Goal: Task Accomplishment & Management: Use online tool/utility

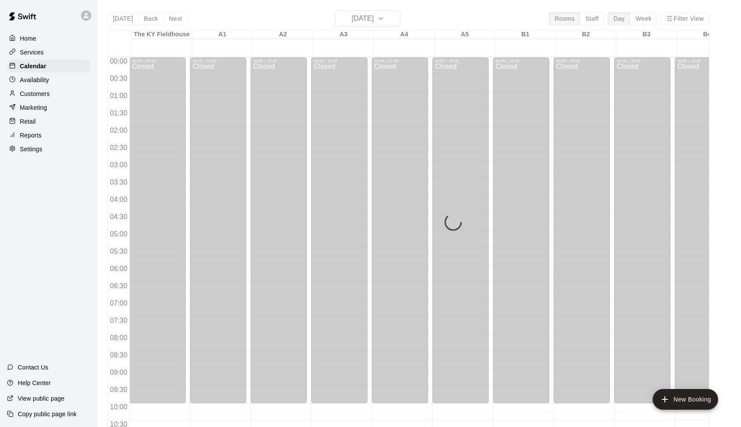
scroll to position [425, 0]
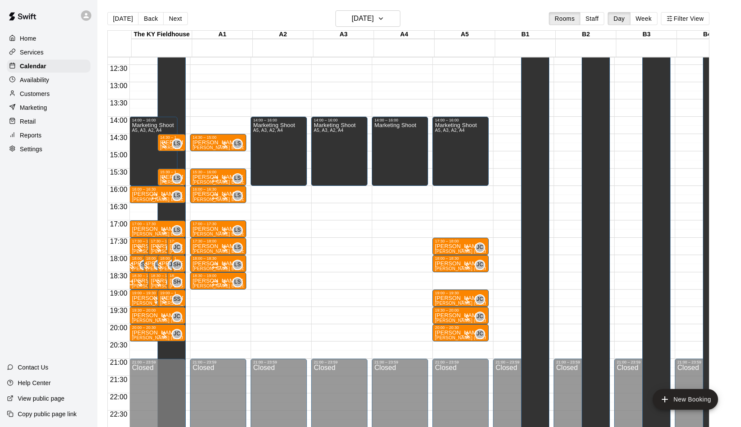
click at [167, 15] on button "Next" at bounding box center [175, 18] width 24 height 13
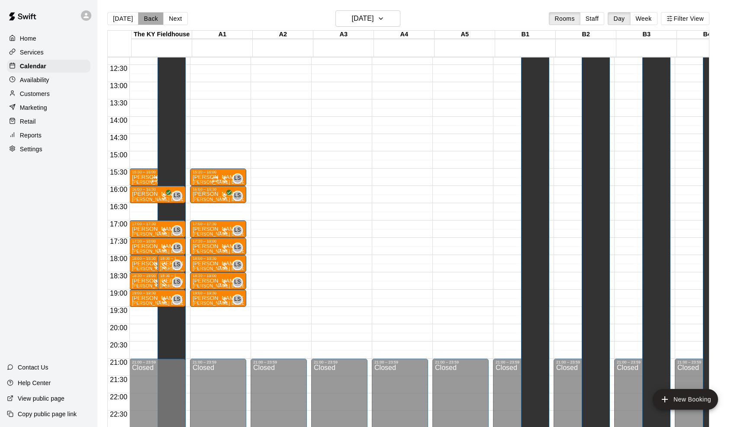
click at [153, 19] on button "Back" at bounding box center [151, 18] width 26 height 13
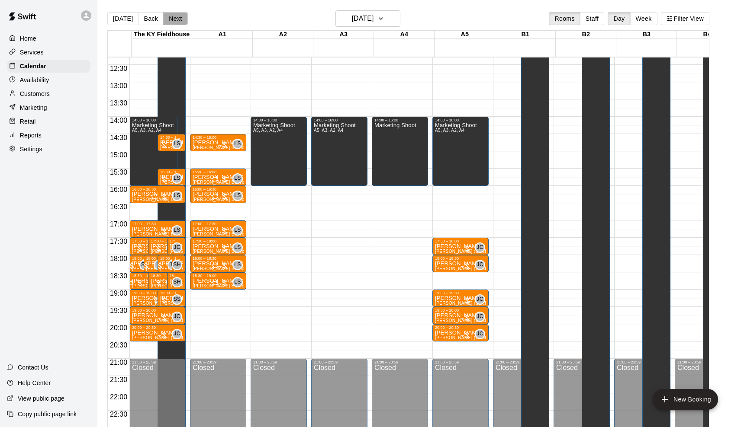
click at [179, 16] on button "Next" at bounding box center [175, 18] width 24 height 13
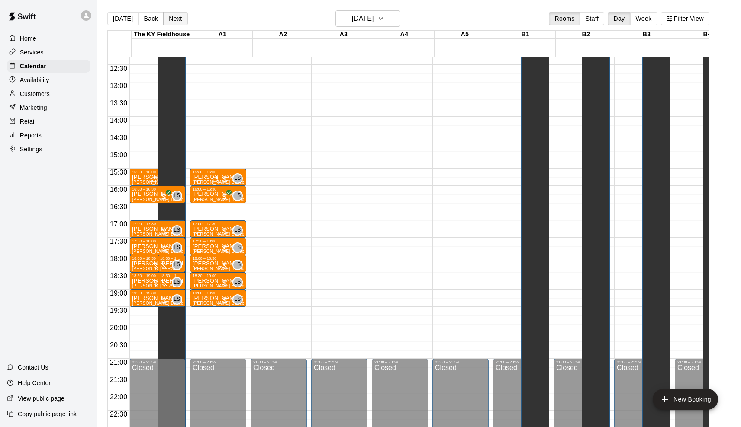
click at [179, 16] on button "Next" at bounding box center [175, 18] width 24 height 13
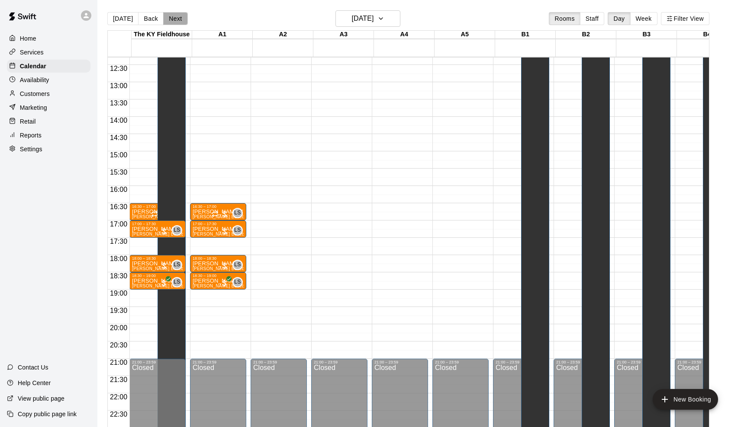
click at [174, 17] on button "Next" at bounding box center [175, 18] width 24 height 13
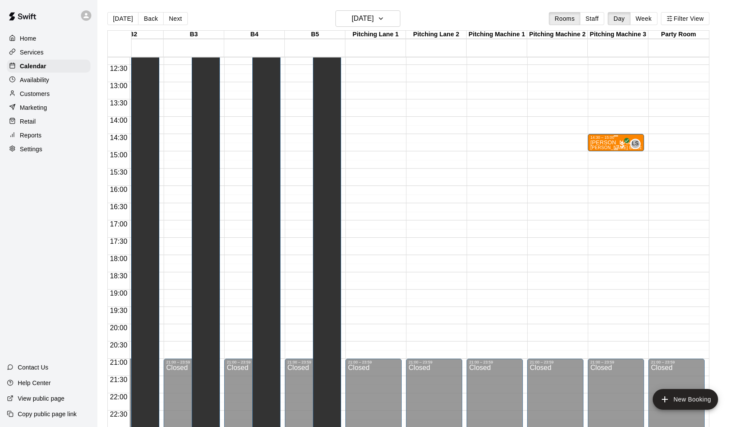
scroll to position [0, 452]
click at [604, 143] on p "[PERSON_NAME]" at bounding box center [615, 143] width 51 height 0
click at [604, 147] on icon "edit" at bounding box center [599, 152] width 10 height 10
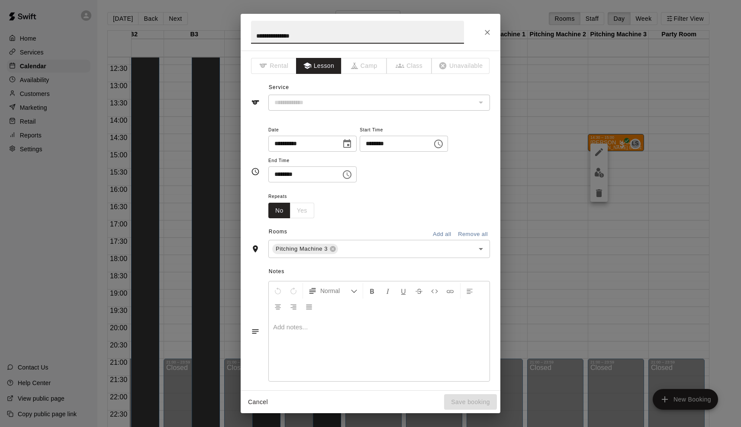
type input "**********"
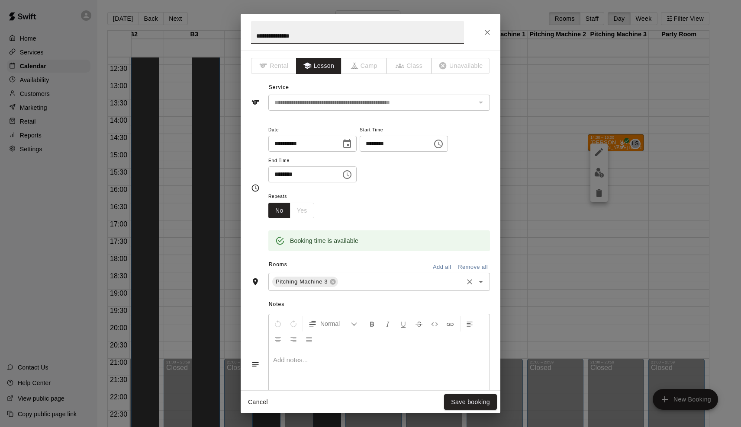
click at [363, 279] on input "text" at bounding box center [400, 282] width 122 height 11
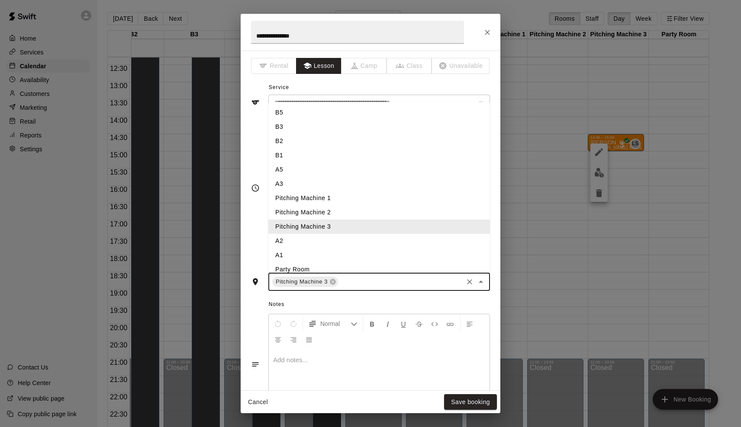
type input "*"
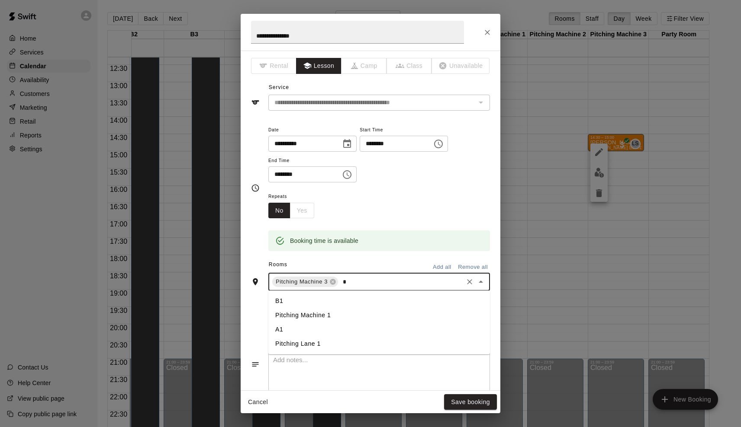
click at [302, 328] on li "A1" at bounding box center [379, 330] width 222 height 14
click at [333, 279] on icon at bounding box center [333, 282] width 6 height 6
click at [470, 401] on button "Save booking" at bounding box center [470, 403] width 53 height 16
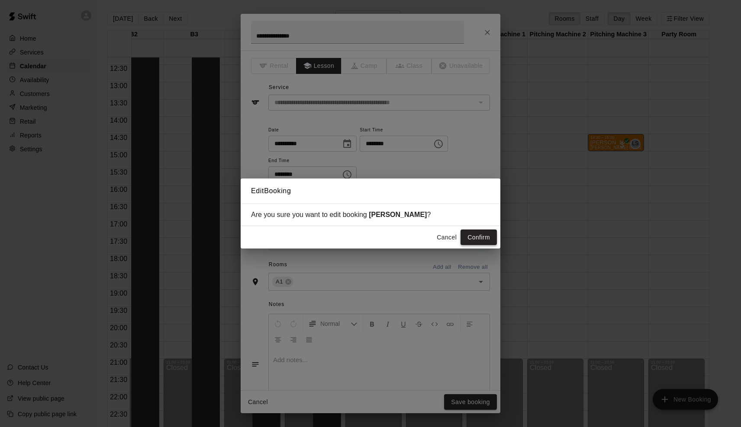
click at [474, 234] on button "Confirm" at bounding box center [478, 238] width 36 height 16
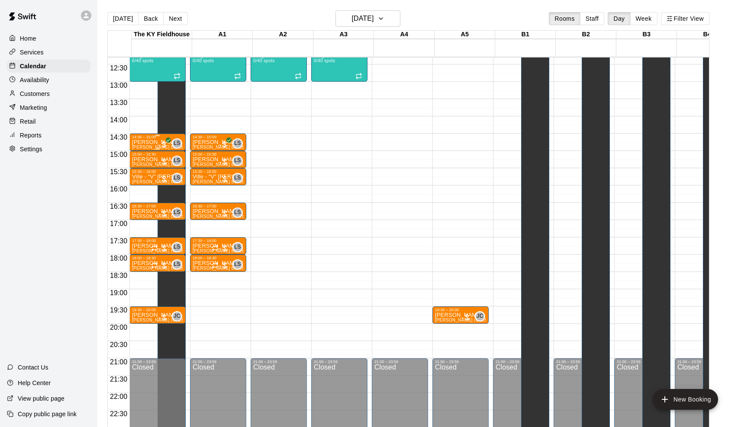
scroll to position [426, 0]
click at [148, 22] on button "Back" at bounding box center [151, 18] width 26 height 13
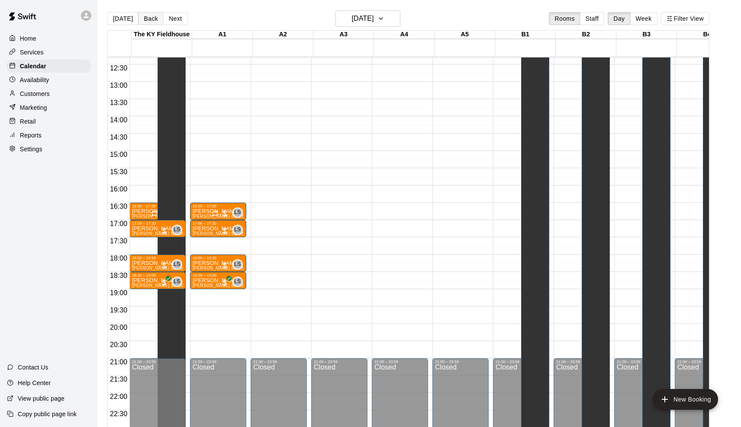
click at [148, 22] on button "Back" at bounding box center [151, 18] width 26 height 13
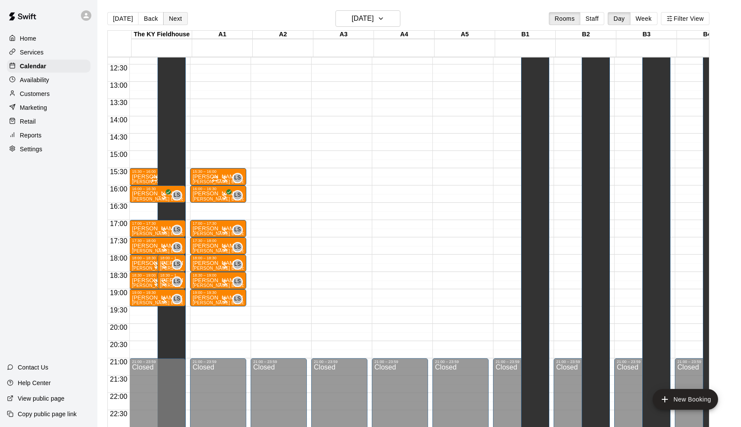
click at [177, 19] on button "Next" at bounding box center [175, 18] width 24 height 13
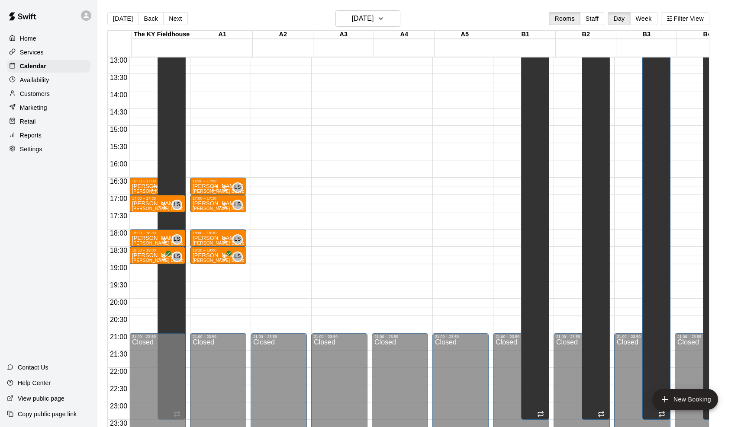
scroll to position [451, 0]
click at [118, 21] on button "[DATE]" at bounding box center [122, 18] width 31 height 13
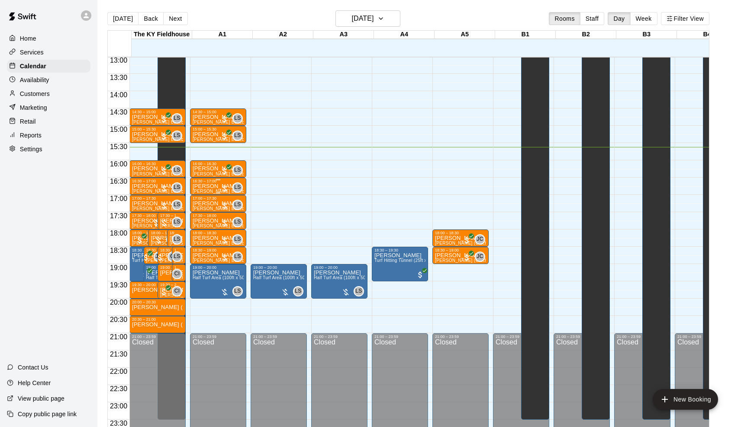
click at [227, 184] on div at bounding box center [224, 188] width 9 height 9
click at [230, 215] on img "edit" at bounding box center [231, 214] width 10 height 10
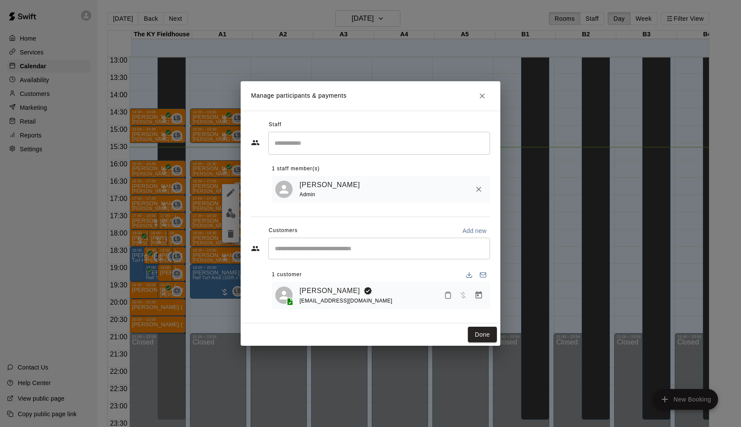
click at [482, 295] on icon "Manage bookings & payment" at bounding box center [478, 295] width 6 height 7
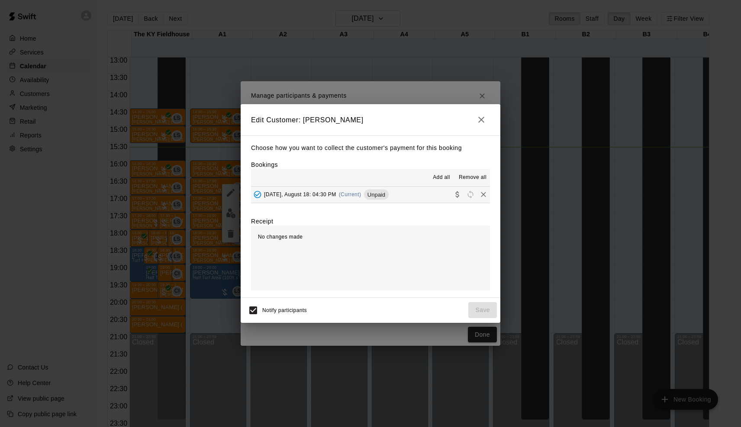
click at [351, 192] on span "(Current)" at bounding box center [350, 195] width 22 height 6
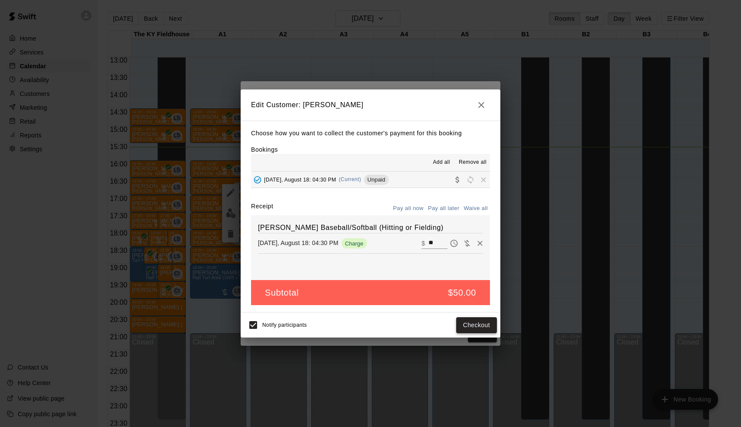
click at [469, 327] on button "Checkout" at bounding box center [476, 326] width 41 height 16
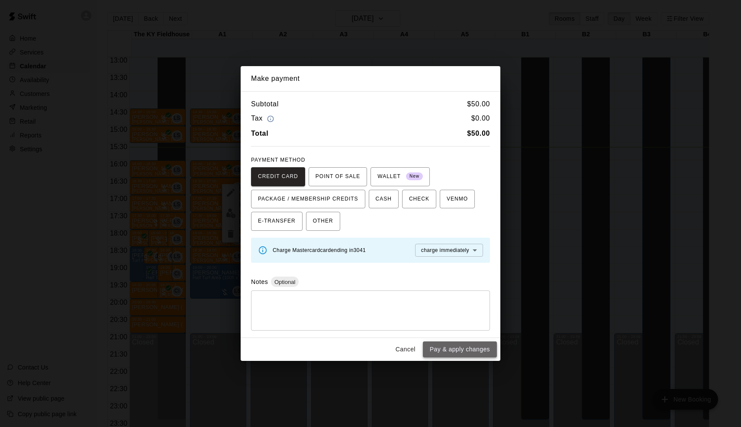
click at [464, 348] on button "Pay & apply changes" at bounding box center [460, 350] width 74 height 16
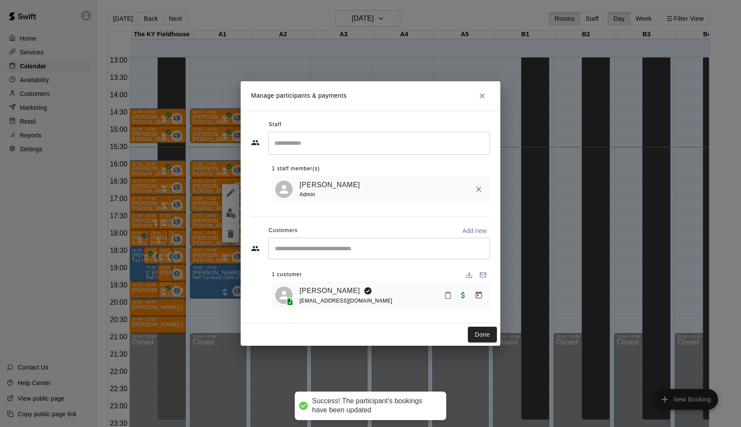
click at [403, 368] on div "Manage participants & payments Staff ​ 1 staff member(s) [PERSON_NAME] Admin Cu…" at bounding box center [370, 213] width 741 height 427
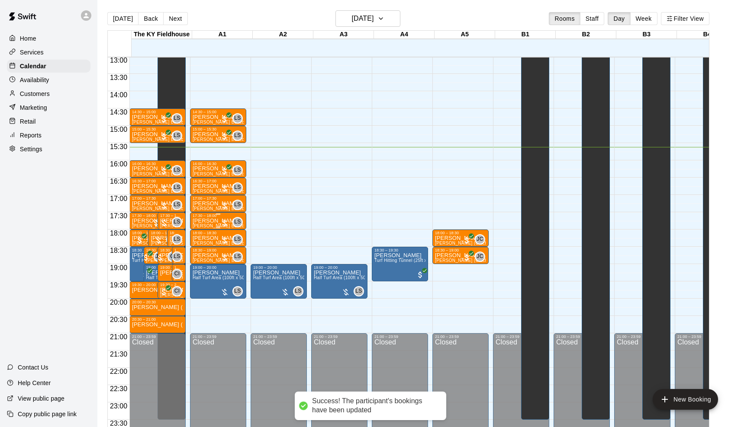
click at [223, 223] on div at bounding box center [224, 223] width 9 height 9
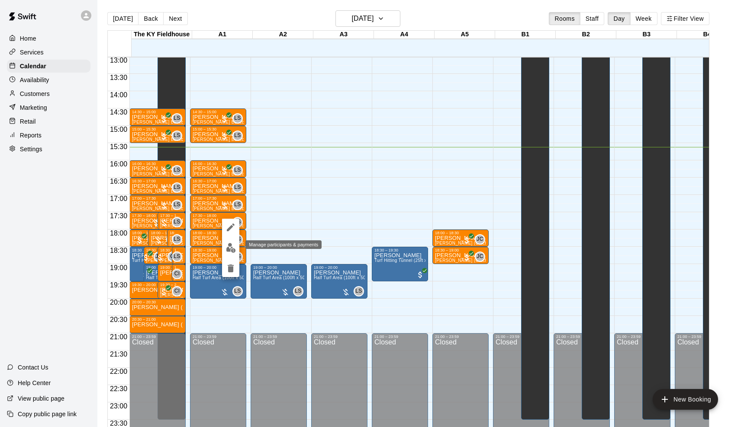
click at [227, 245] on img "edit" at bounding box center [231, 248] width 10 height 10
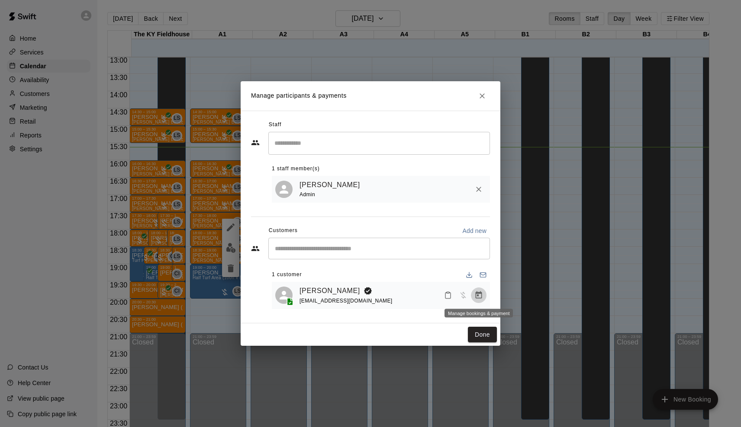
click at [475, 300] on button "Manage bookings & payment" at bounding box center [479, 296] width 16 height 16
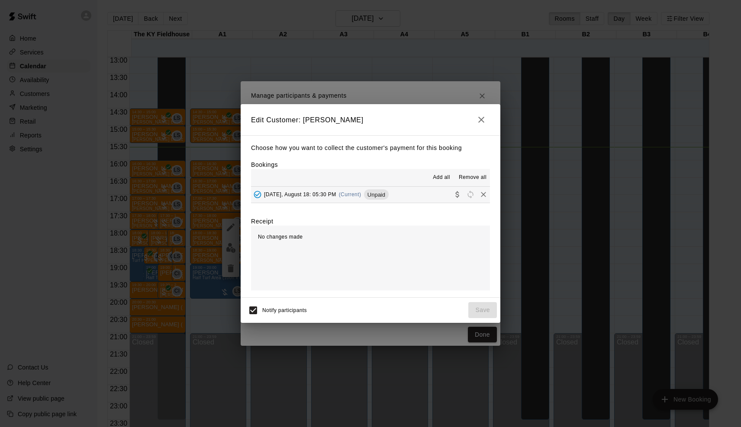
click at [336, 200] on div "[DATE], August 18: 05:30 PM (Current) Unpaid" at bounding box center [320, 194] width 138 height 13
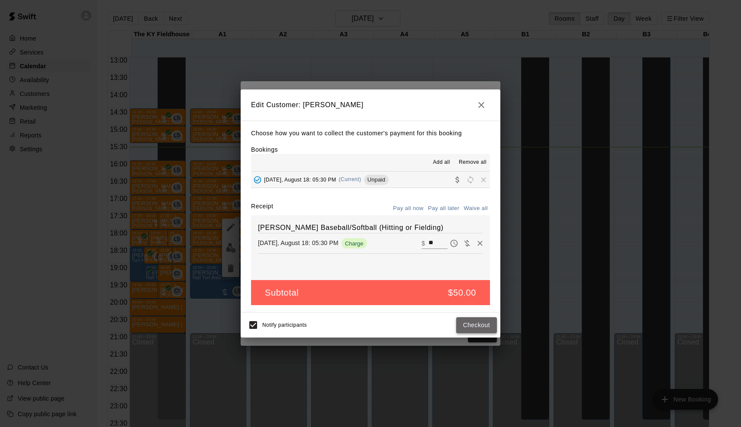
click at [477, 327] on button "Checkout" at bounding box center [476, 326] width 41 height 16
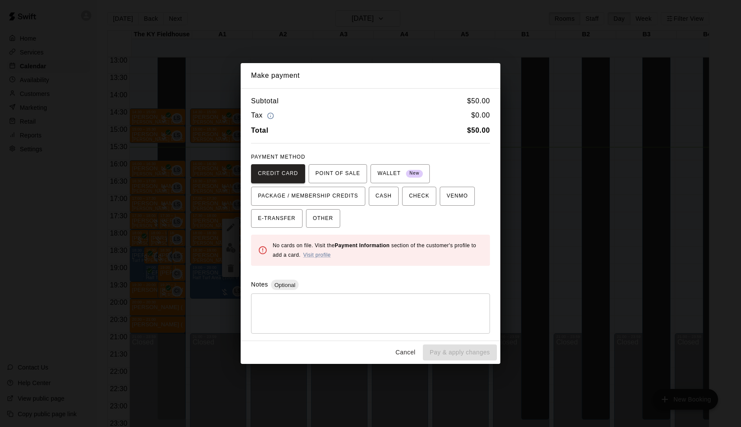
click at [515, 311] on div "Make payment Subtotal $ 50.00 Tax $ 0.00 Total $ 50.00 PAYMENT METHOD CREDIT CA…" at bounding box center [370, 213] width 741 height 427
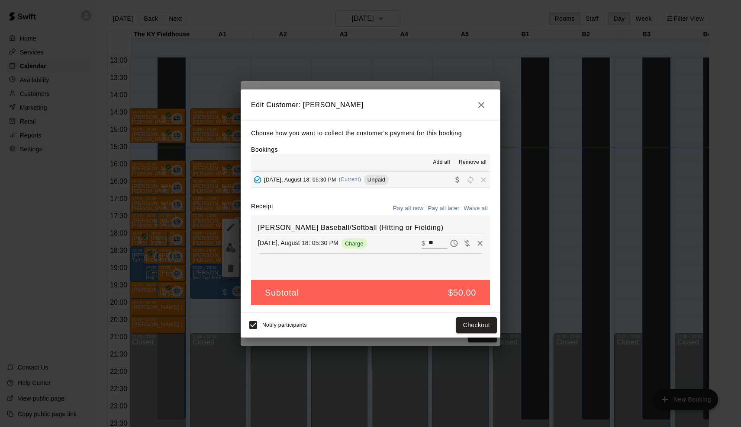
click at [515, 311] on div "Make payment Subtotal $ 50.00 Tax $ 0.00 Total $ 50.00 PAYMENT METHOD CREDIT CA…" at bounding box center [370, 213] width 741 height 427
click at [515, 311] on div "Edit Customer: [PERSON_NAME] Choose how you want to collect the customer's paym…" at bounding box center [370, 213] width 741 height 427
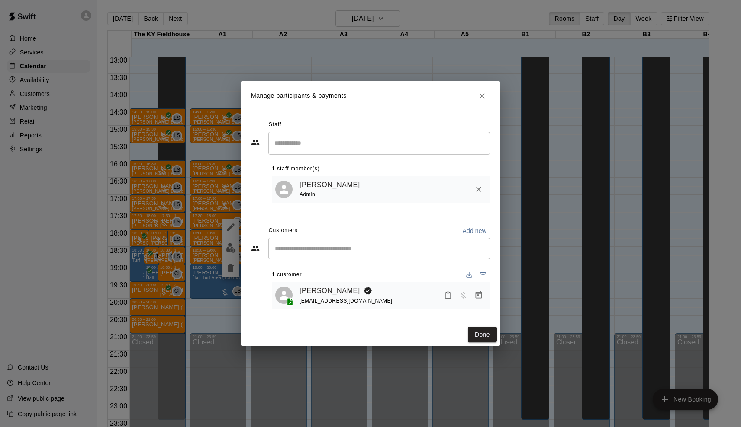
click at [515, 311] on div "Manage participants & payments Staff ​ 1 staff member(s) [PERSON_NAME] Admin Cu…" at bounding box center [370, 213] width 741 height 427
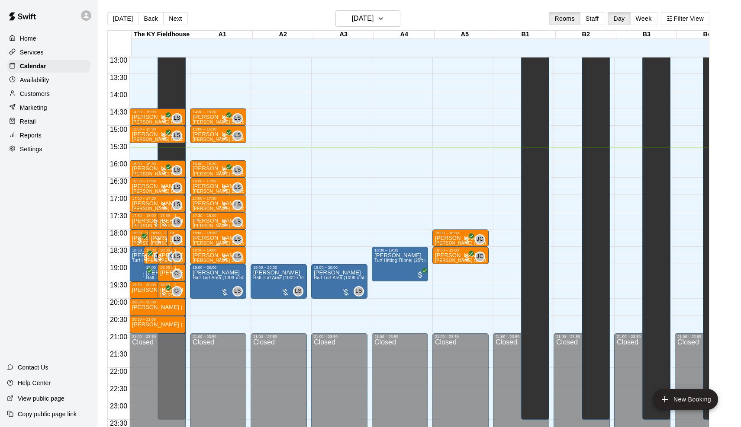
click at [228, 241] on div at bounding box center [224, 240] width 9 height 9
click at [230, 263] on img "edit" at bounding box center [231, 265] width 10 height 10
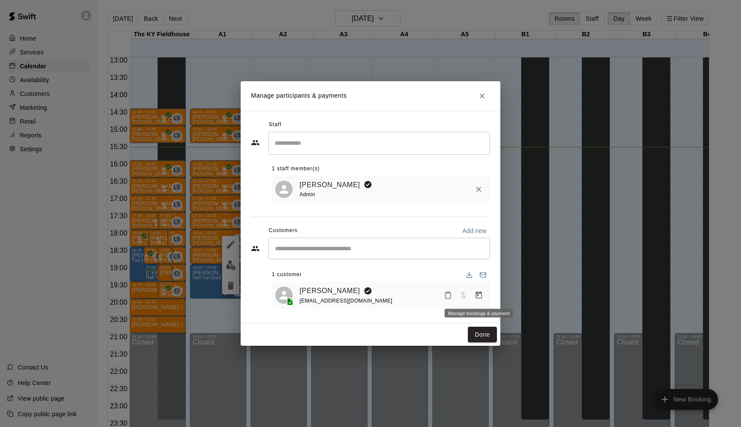
click at [485, 298] on button "Manage bookings & payment" at bounding box center [479, 296] width 16 height 16
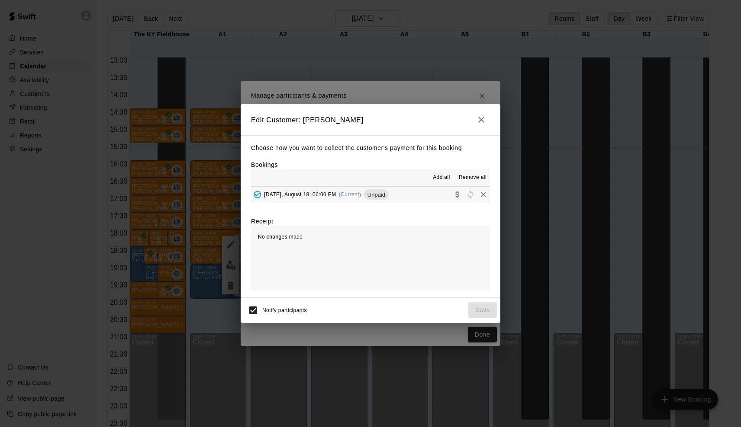
click at [360, 198] on div "[DATE], August 18: 06:00 PM (Current) Unpaid" at bounding box center [320, 194] width 138 height 13
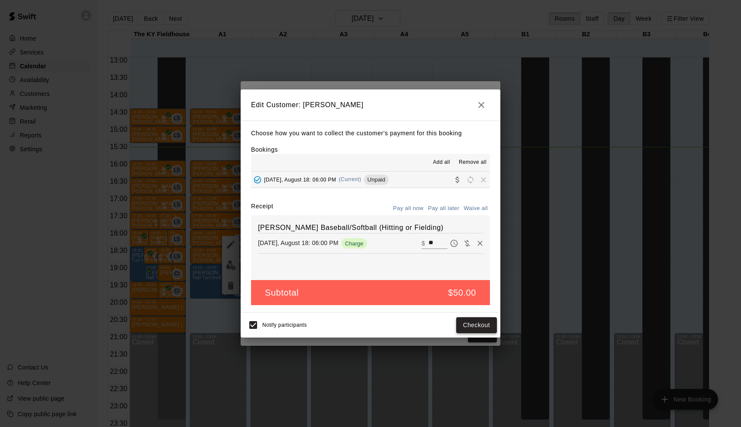
click at [478, 321] on button "Checkout" at bounding box center [476, 326] width 41 height 16
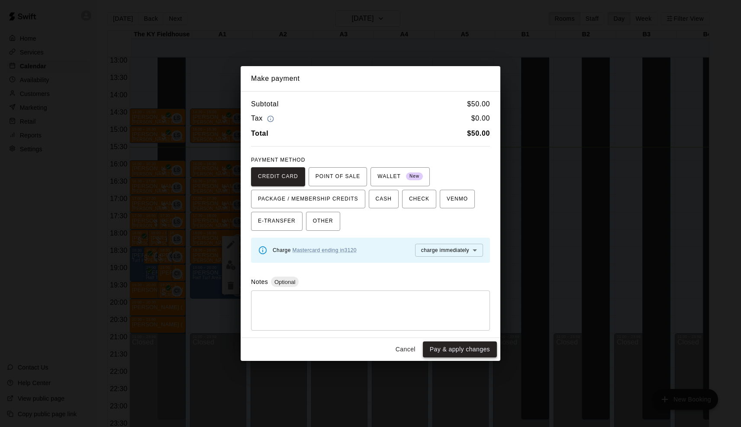
click at [475, 347] on button "Pay & apply changes" at bounding box center [460, 350] width 74 height 16
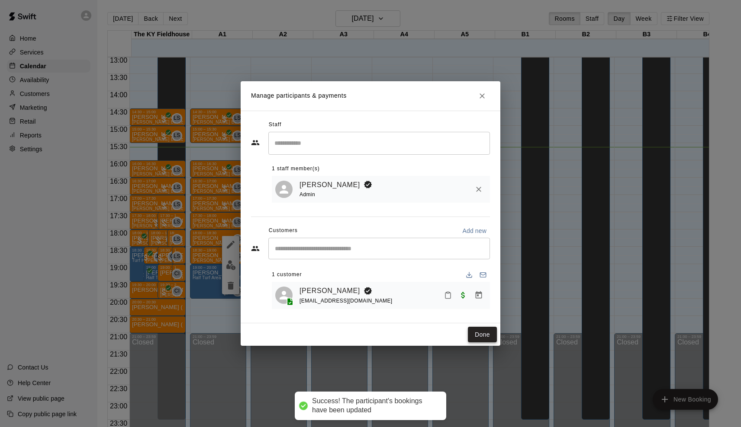
click at [482, 336] on button "Done" at bounding box center [482, 335] width 29 height 16
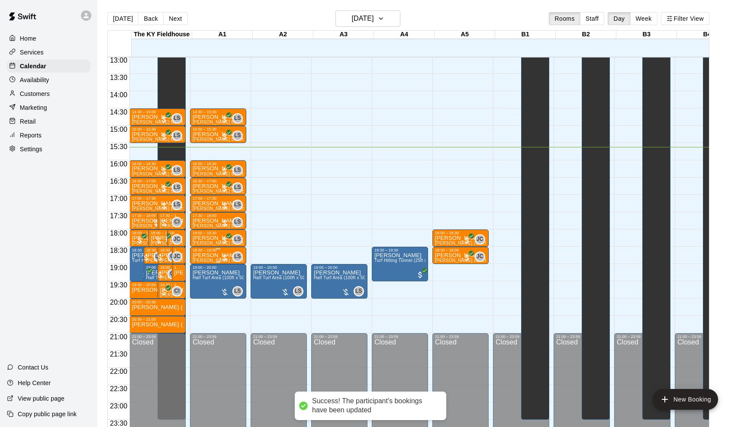
click at [224, 257] on div at bounding box center [224, 258] width 9 height 9
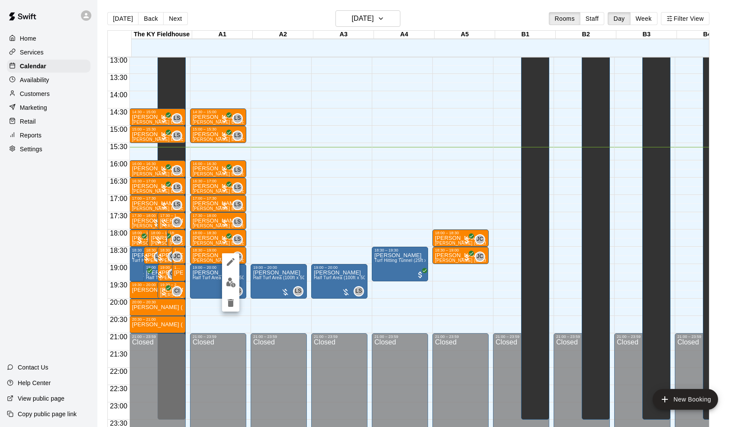
click at [228, 279] on img "edit" at bounding box center [231, 283] width 10 height 10
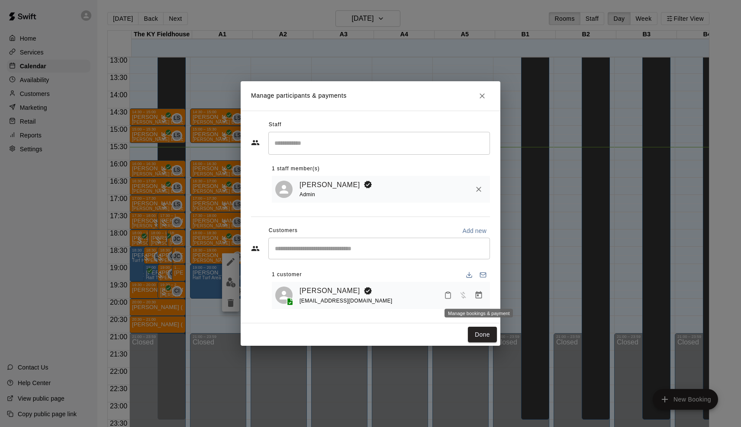
click at [482, 292] on icon "Manage bookings & payment" at bounding box center [478, 295] width 9 height 9
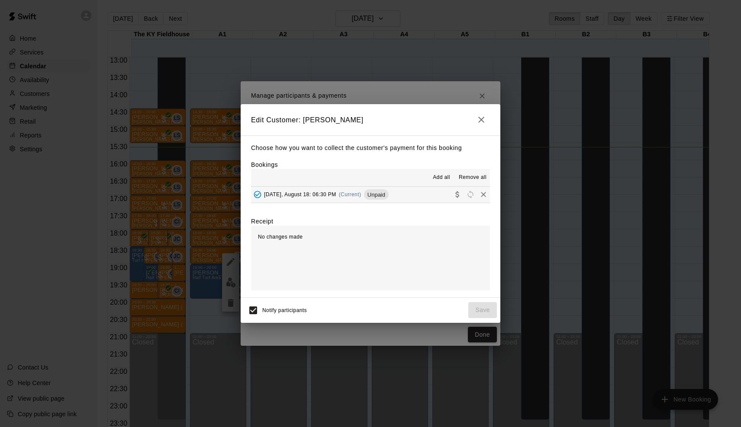
click at [361, 192] on span "(Current)" at bounding box center [350, 195] width 22 height 6
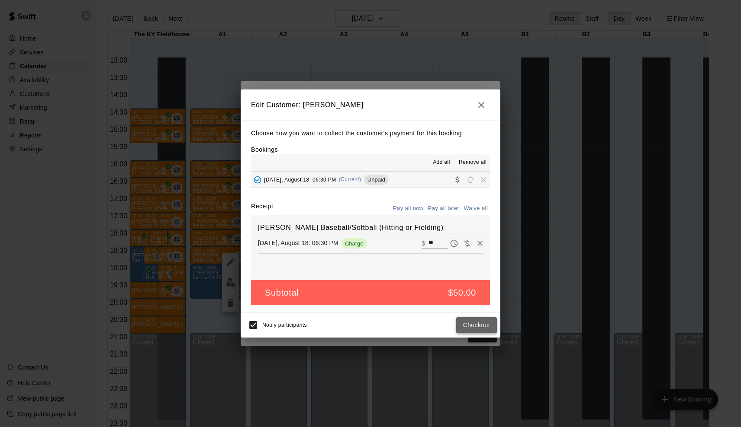
click at [474, 332] on button "Checkout" at bounding box center [476, 326] width 41 height 16
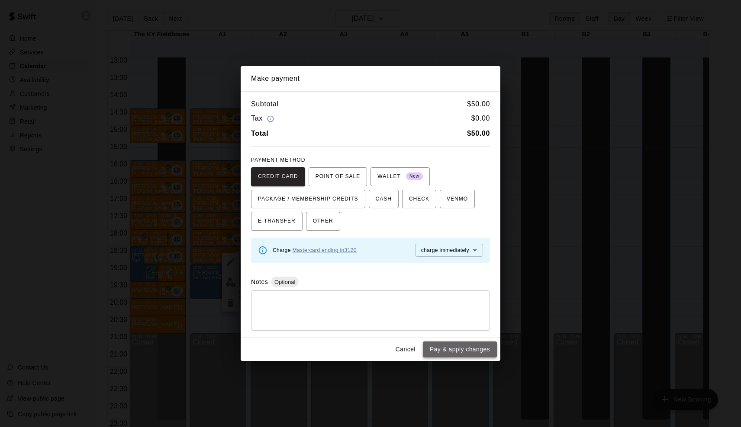
click at [478, 354] on button "Pay & apply changes" at bounding box center [460, 350] width 74 height 16
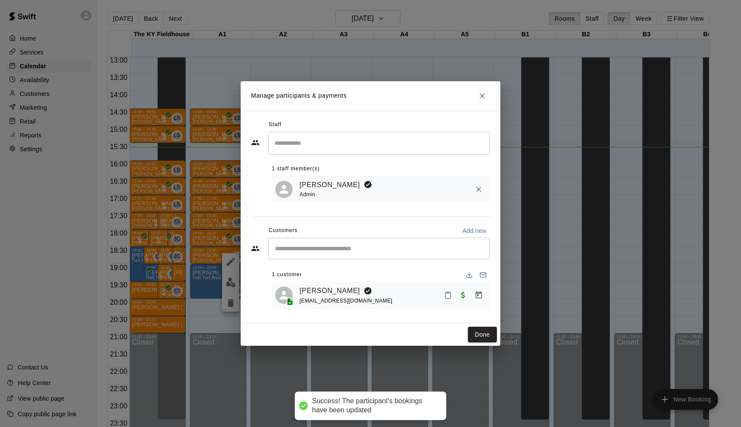
click at [527, 187] on div "Manage participants & payments Staff ​ 1 staff member(s) [PERSON_NAME] Admin Cu…" at bounding box center [370, 213] width 741 height 427
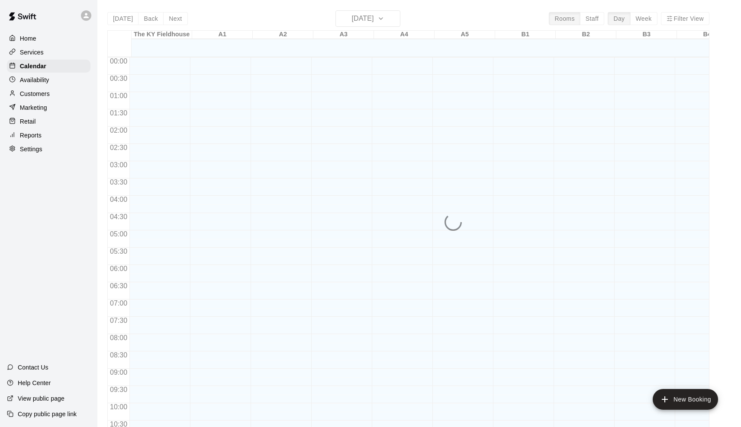
scroll to position [425, 0]
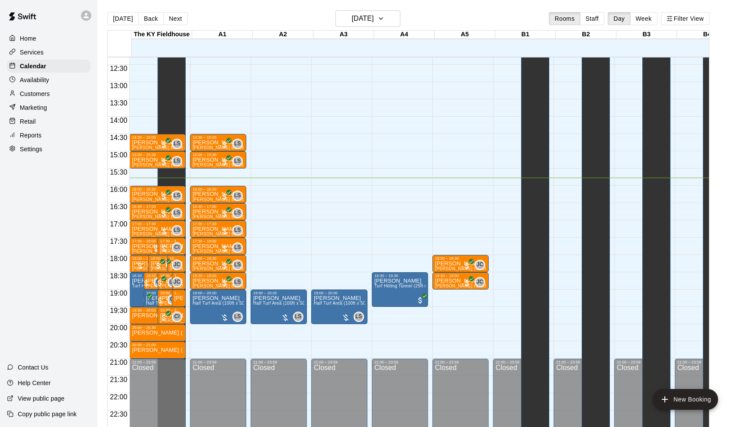
click at [53, 133] on div "Reports" at bounding box center [48, 135] width 83 height 13
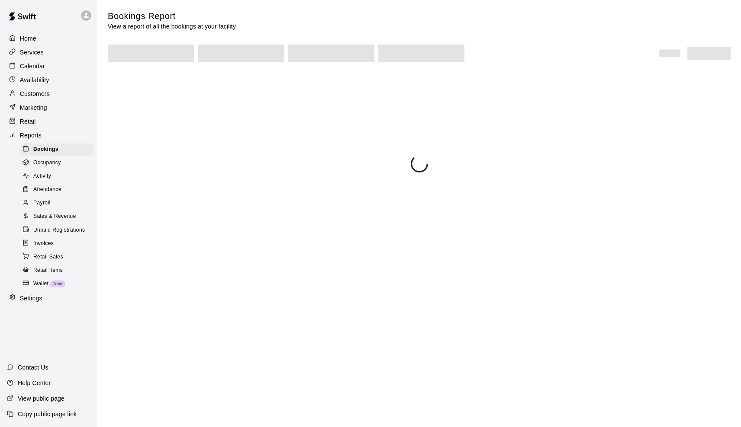
click at [38, 203] on span "Payroll" at bounding box center [41, 203] width 17 height 9
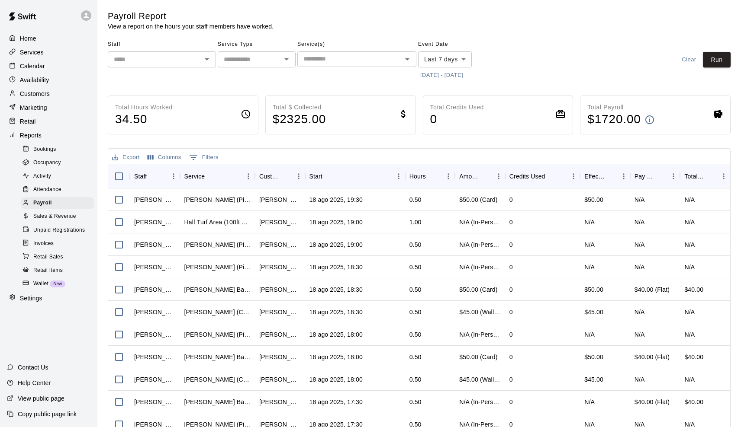
click at [160, 58] on input "text" at bounding box center [154, 59] width 89 height 11
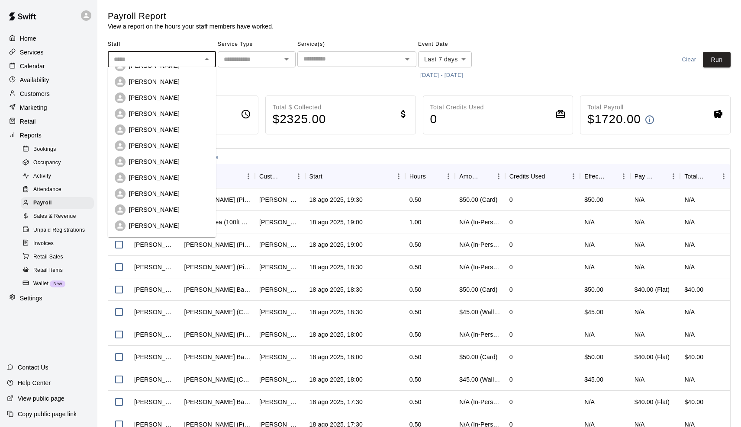
scroll to position [92, 0]
click at [146, 209] on p "[PERSON_NAME]" at bounding box center [154, 209] width 51 height 9
type input "**********"
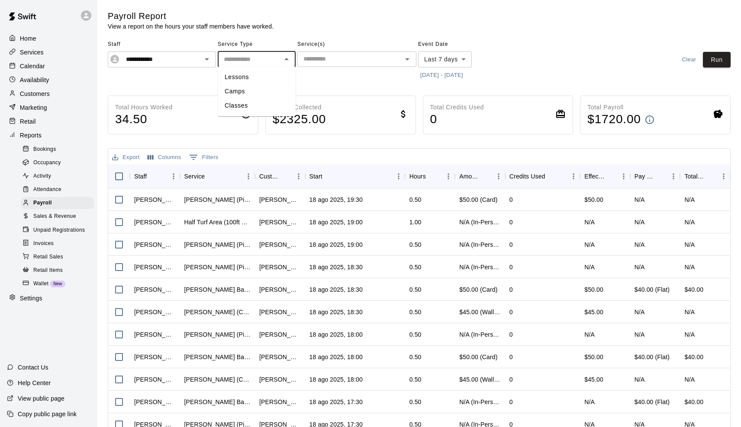
click at [247, 57] on input "text" at bounding box center [249, 59] width 58 height 11
click at [254, 81] on li "Lessons" at bounding box center [257, 77] width 78 height 14
type input "*******"
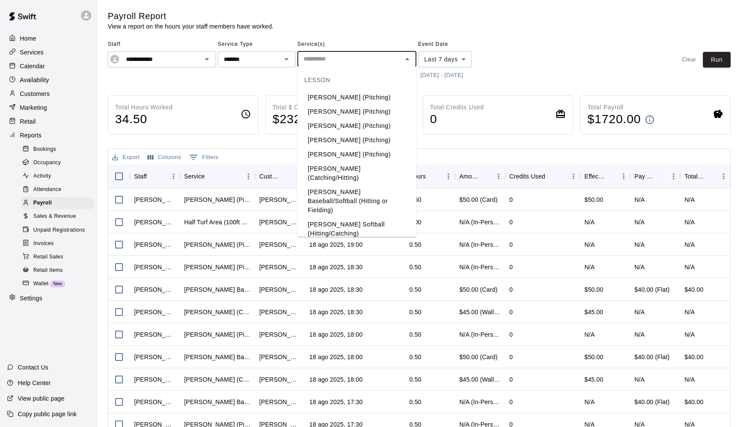
click at [315, 61] on input "text" at bounding box center [350, 59] width 100 height 11
click at [329, 185] on li "[PERSON_NAME] Baseball/Softball (Hitting or Fielding)" at bounding box center [356, 201] width 119 height 32
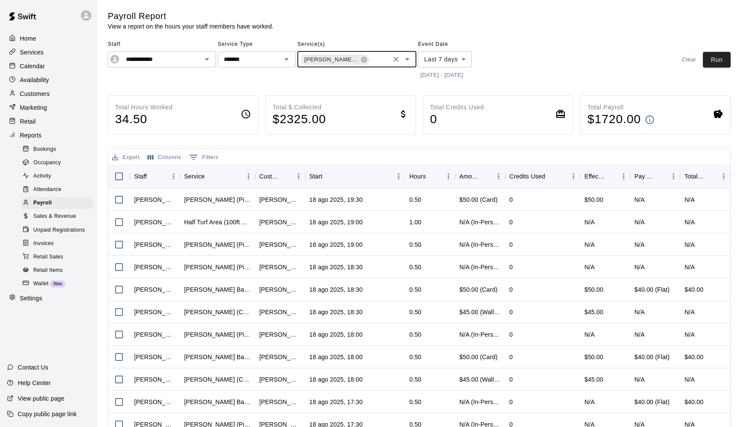
click at [442, 80] on button "11/08/2025 - 18/08/2025" at bounding box center [441, 75] width 47 height 13
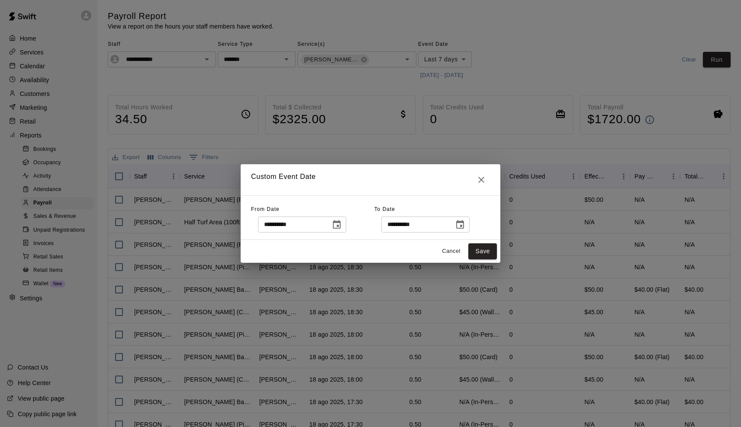
click at [345, 225] on button "Choose date, selected date is Aug 11, 2025" at bounding box center [336, 224] width 17 height 17
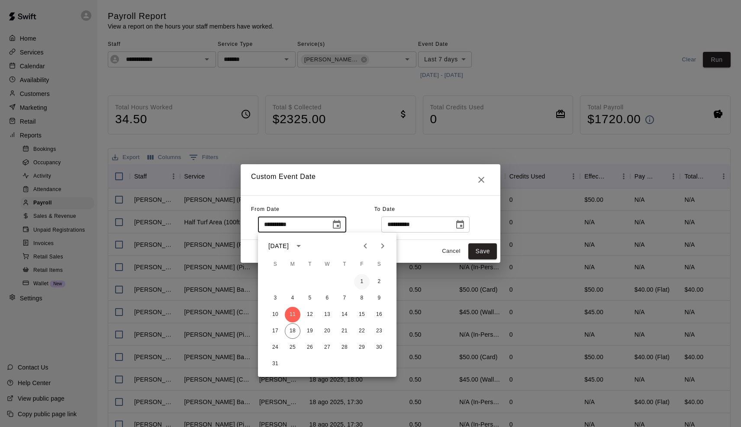
click at [360, 284] on button "1" at bounding box center [362, 282] width 16 height 16
type input "**********"
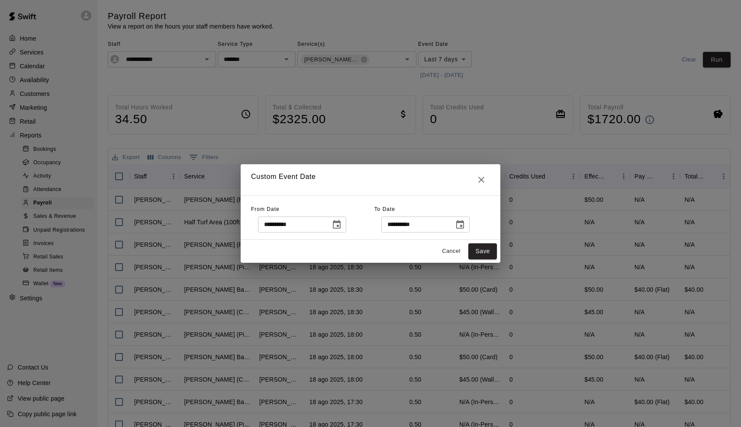
click at [458, 224] on button "Choose date, selected date is Aug 18, 2025" at bounding box center [459, 224] width 17 height 17
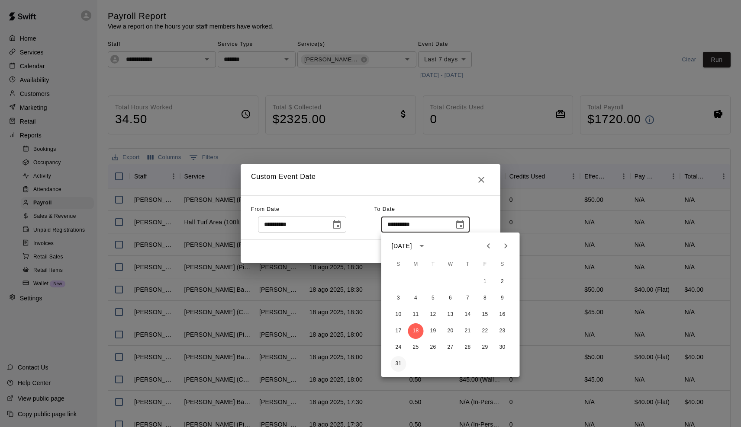
click at [399, 367] on button "31" at bounding box center [399, 364] width 16 height 16
type input "**********"
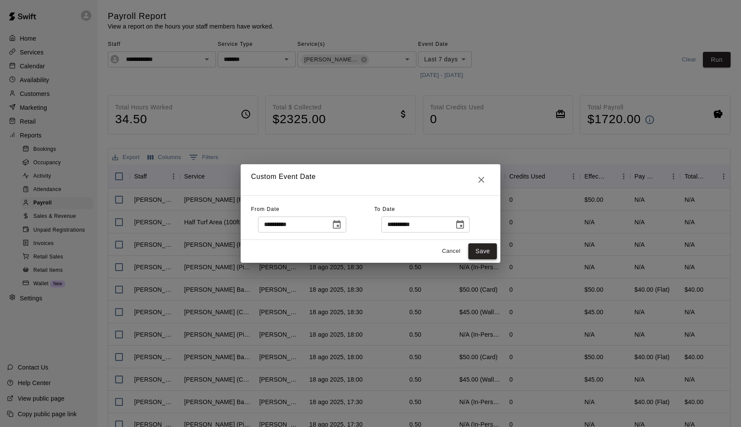
click at [482, 254] on button "Save" at bounding box center [482, 252] width 29 height 16
type input "******"
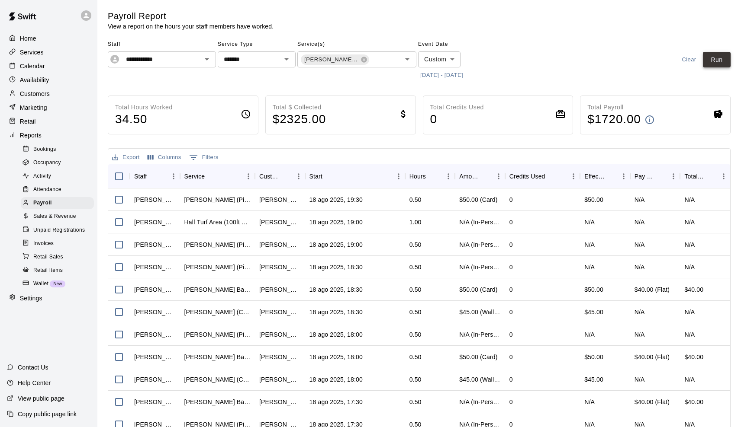
click at [722, 60] on button "Run" at bounding box center [717, 60] width 28 height 16
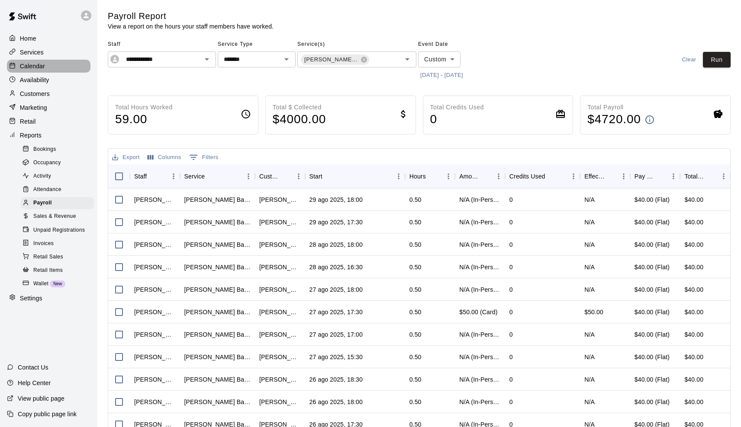
click at [41, 69] on p "Calendar" at bounding box center [32, 66] width 25 height 9
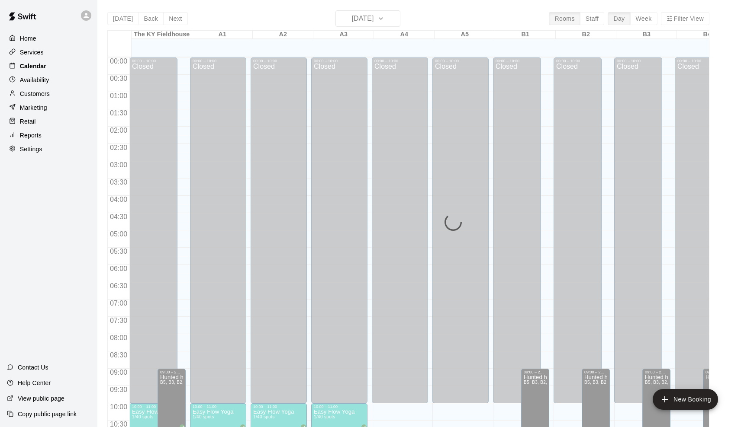
scroll to position [425, 0]
